Goal: Task Accomplishment & Management: Use online tool/utility

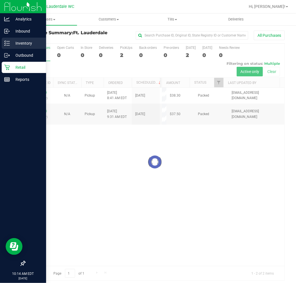
click at [10, 43] on div "Inventory" at bounding box center [24, 43] width 44 height 11
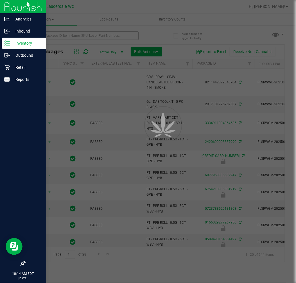
click at [61, 34] on div at bounding box center [148, 141] width 296 height 283
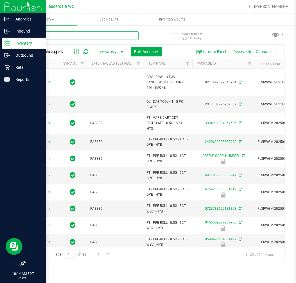
click at [61, 39] on input "text" at bounding box center [82, 35] width 114 height 8
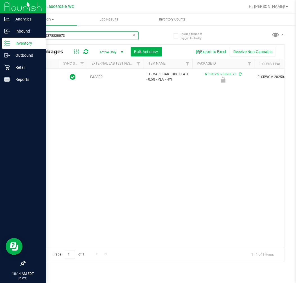
type input "6119126378820073"
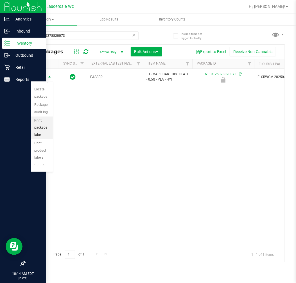
scroll to position [41, 0]
click at [40, 155] on li "Unlock package" at bounding box center [42, 157] width 22 height 15
